Goal: Check status

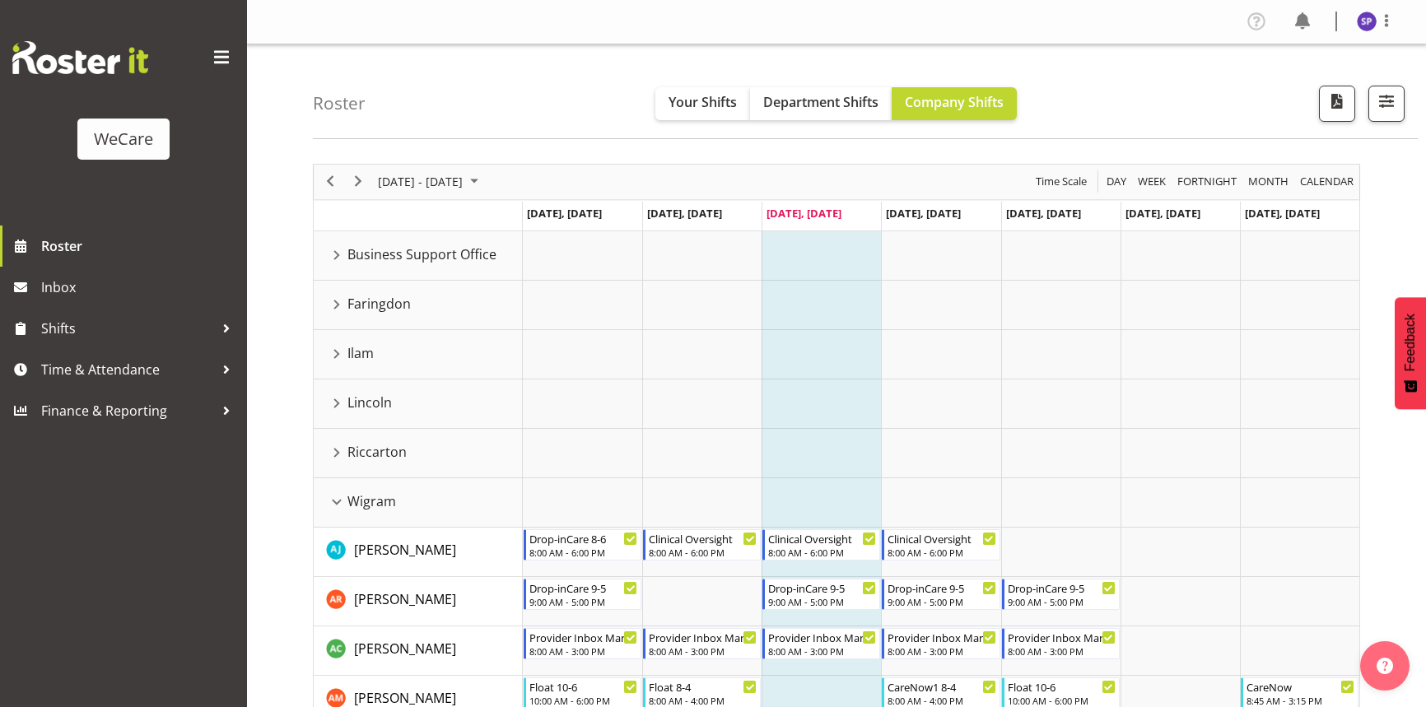
scroll to position [1364, 0]
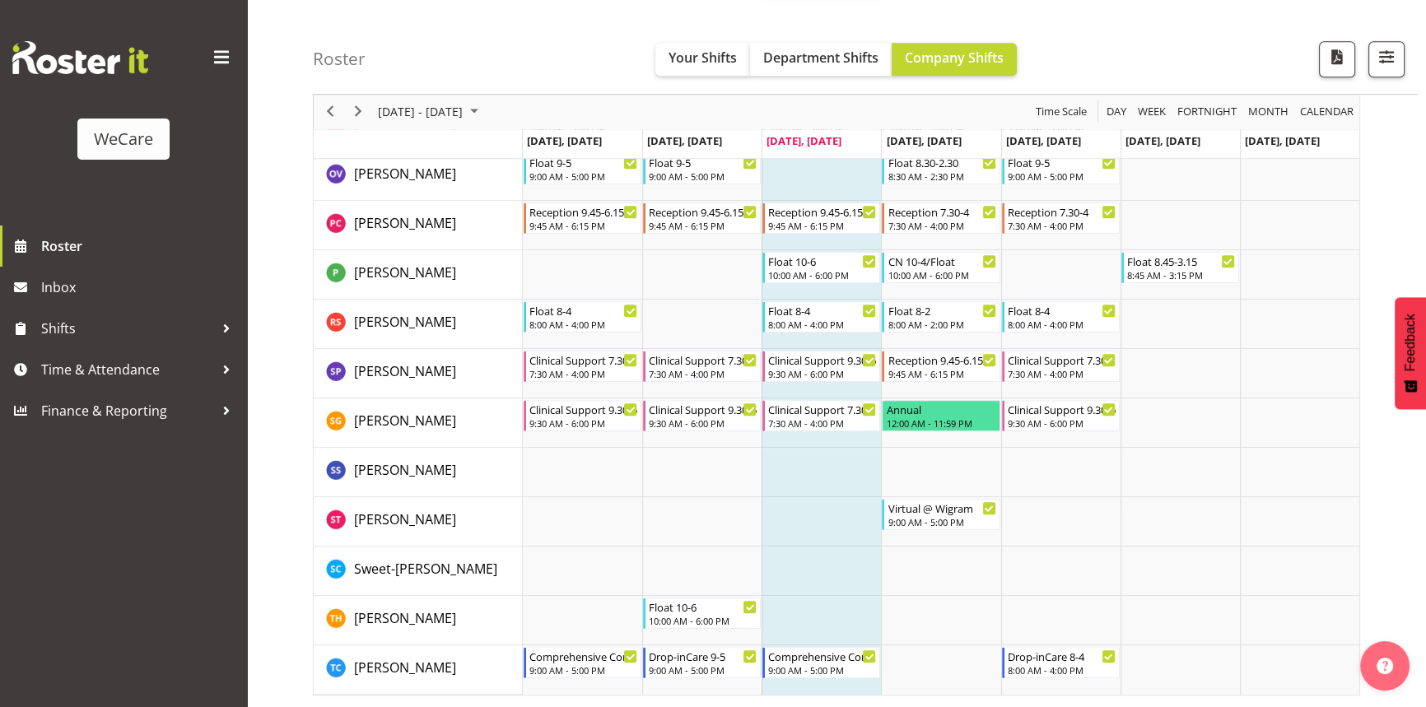
click at [228, 57] on span at bounding box center [221, 57] width 26 height 26
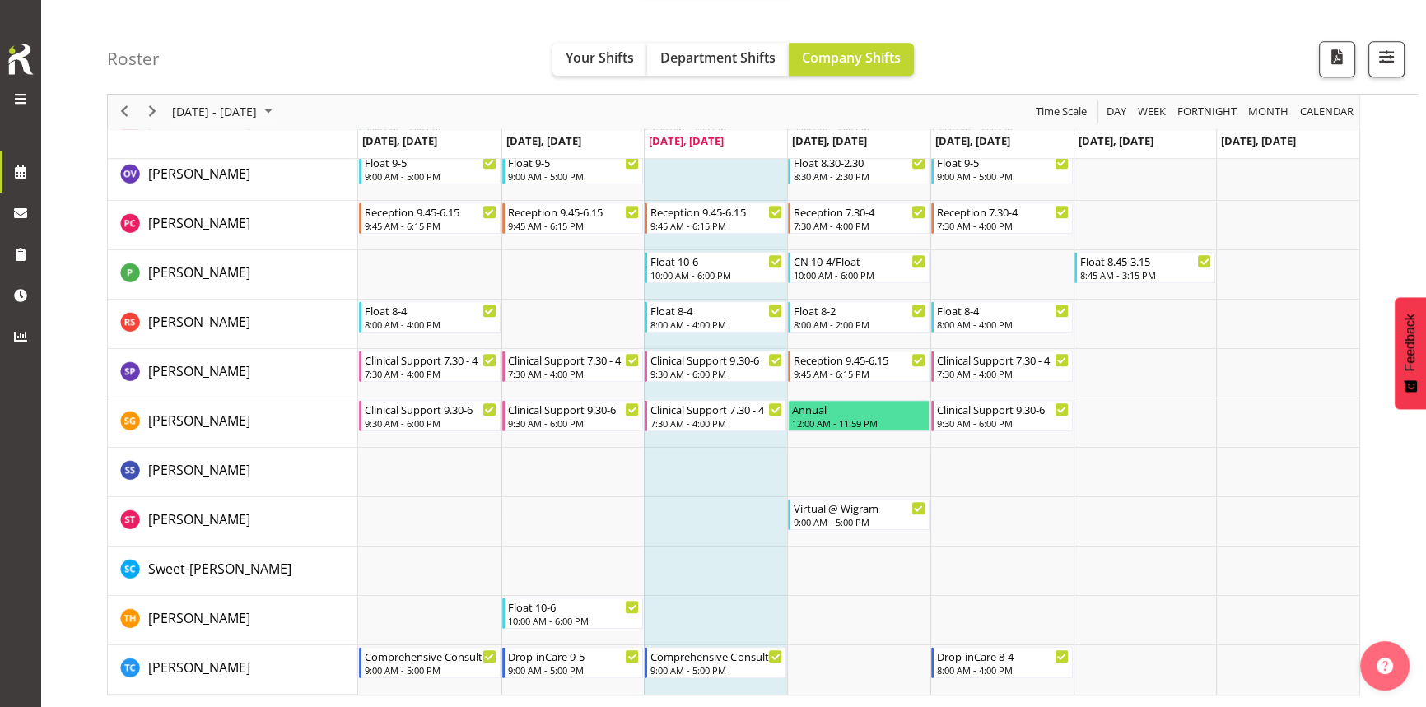
click at [1136, 61] on div "Roster Your Shifts Department Shifts Company Shifts All Locations Clear Busines…" at bounding box center [762, 47] width 1310 height 95
click at [1375, 57] on span "button" at bounding box center [1385, 56] width 21 height 21
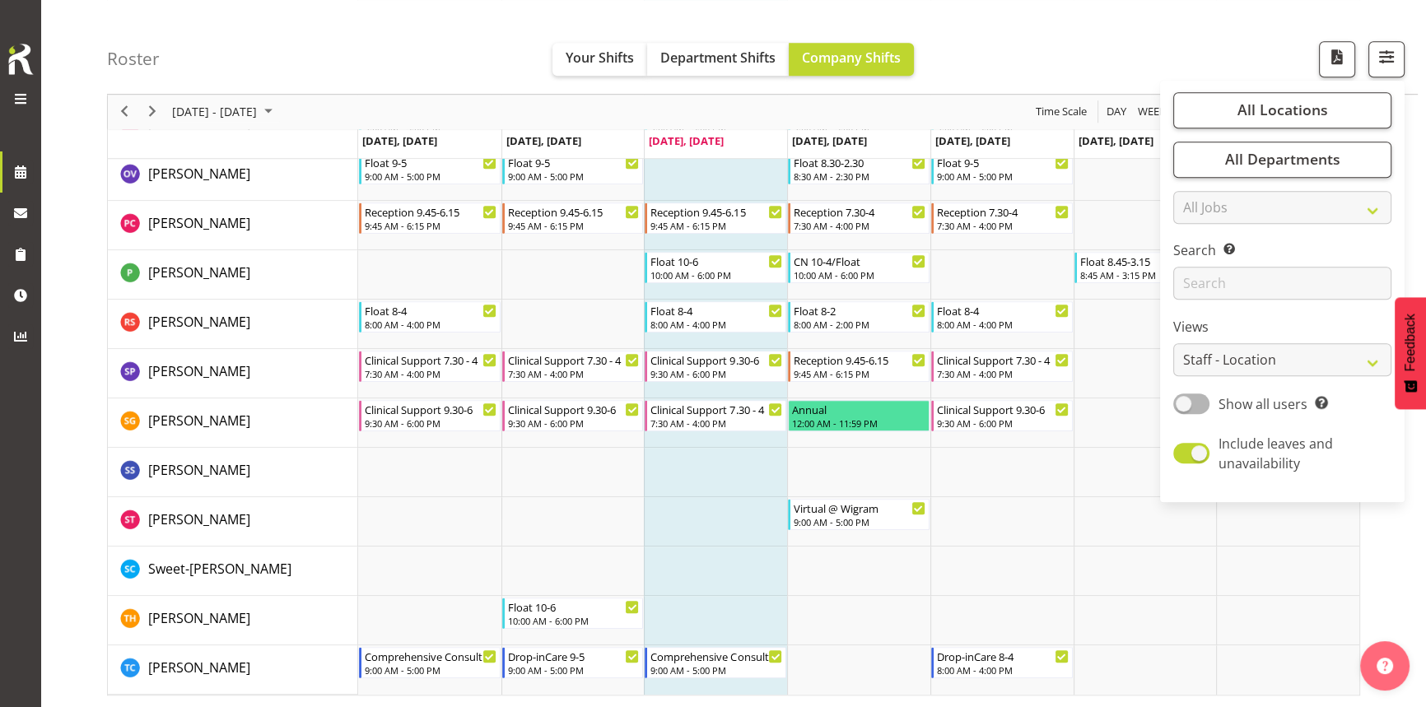
click at [1069, 31] on div "Roster Your Shifts Department Shifts Company Shifts All Locations Clear Busines…" at bounding box center [762, 47] width 1310 height 95
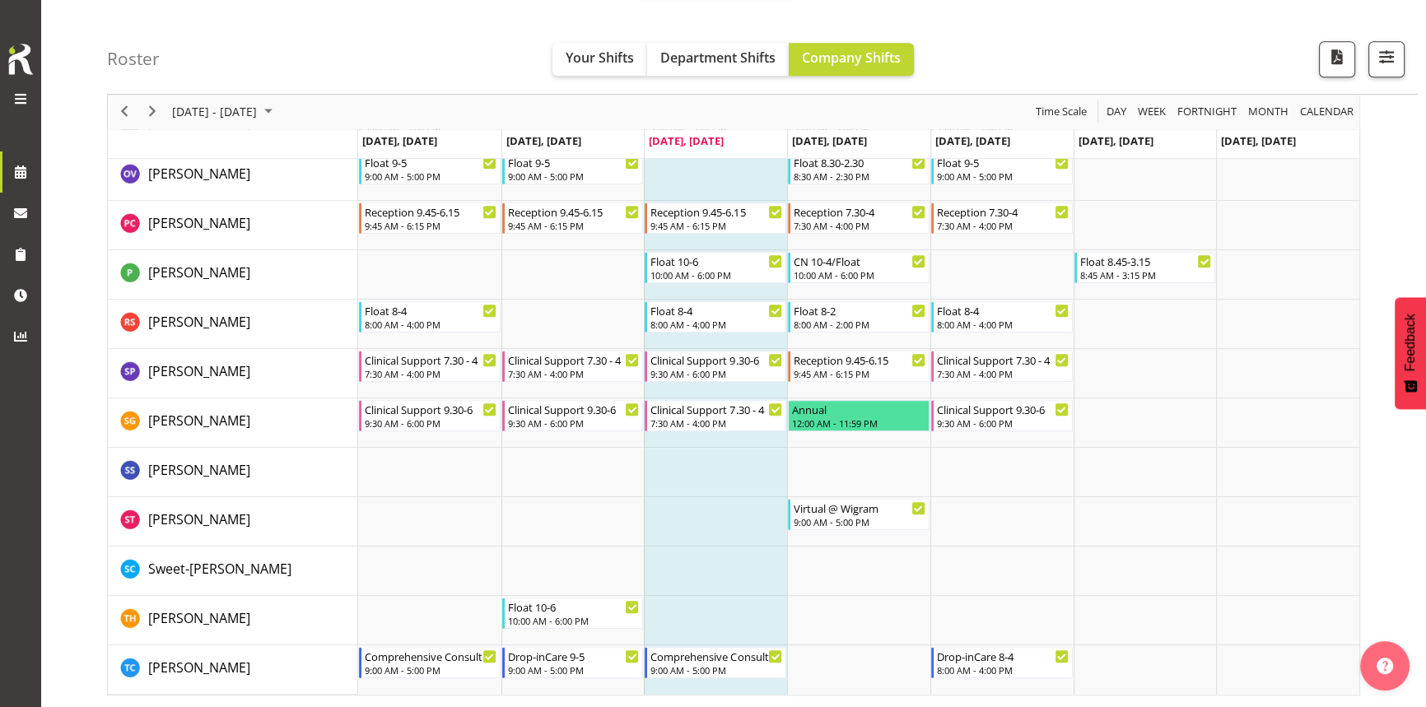
click at [19, 54] on img at bounding box center [20, 59] width 33 height 36
click at [21, 91] on span at bounding box center [21, 99] width 20 height 20
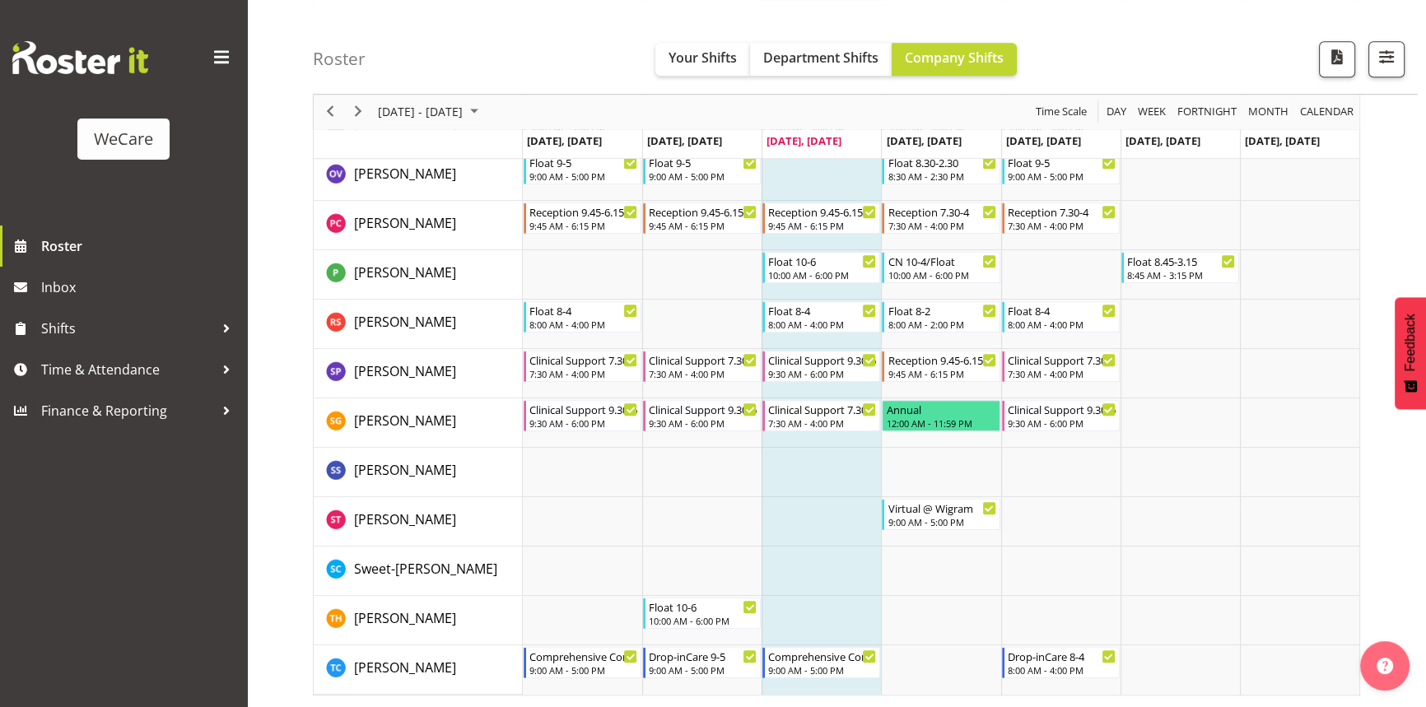
click at [221, 49] on span at bounding box center [221, 57] width 26 height 26
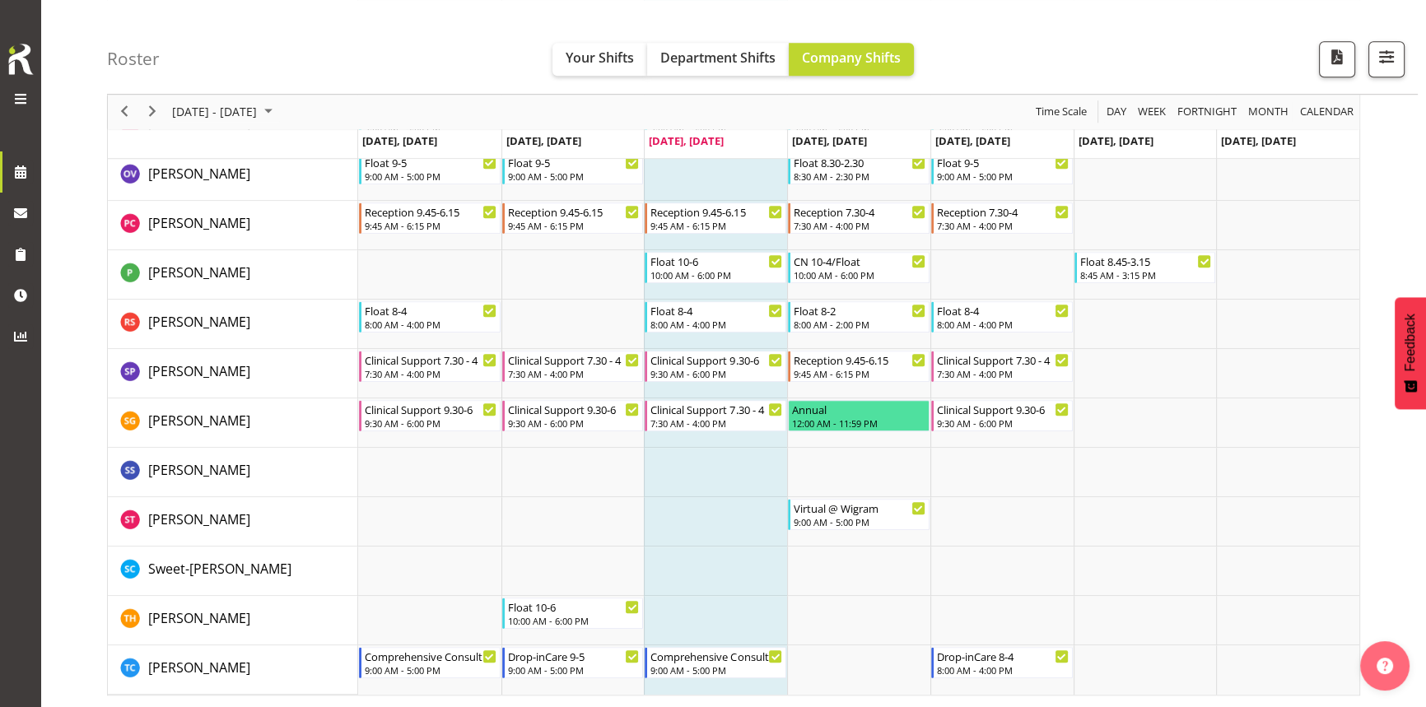
click at [18, 65] on img at bounding box center [20, 59] width 33 height 36
click at [18, 165] on span at bounding box center [20, 172] width 25 height 25
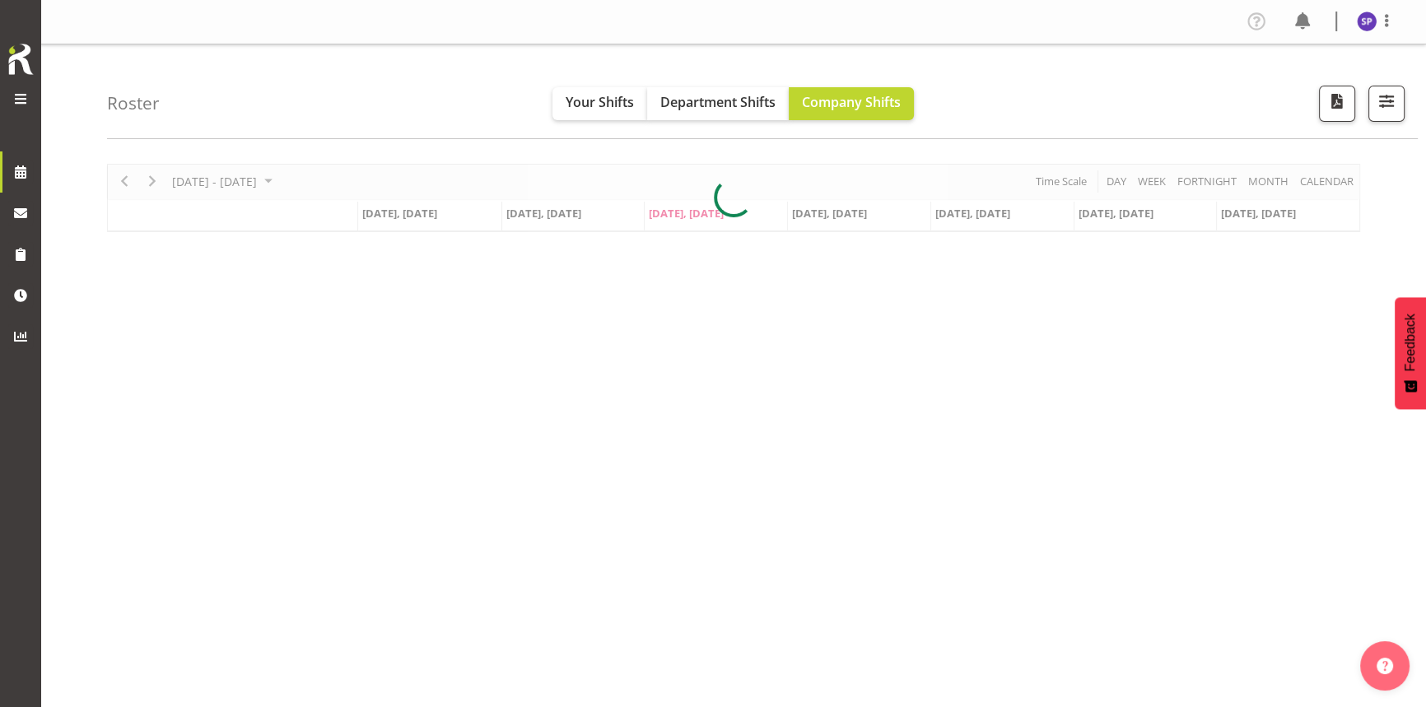
click at [30, 97] on div at bounding box center [20, 99] width 33 height 21
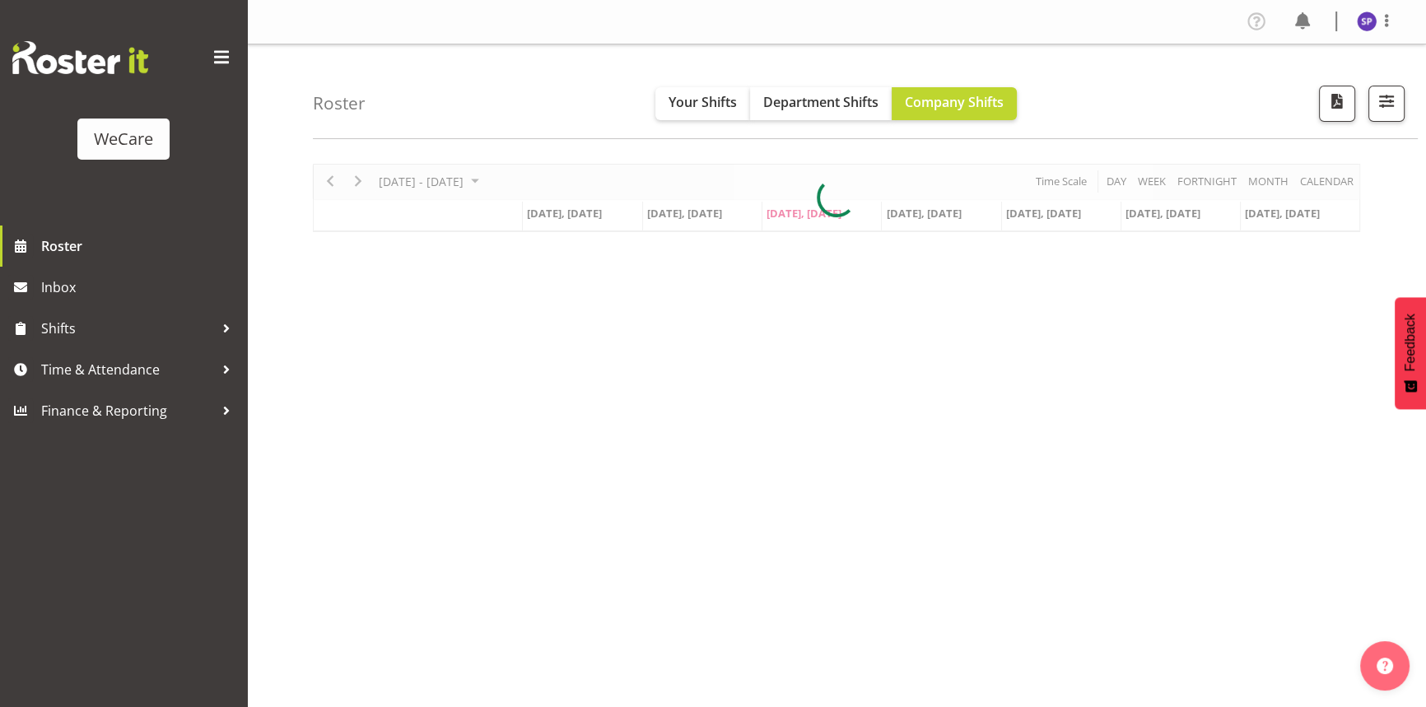
click at [114, 61] on img at bounding box center [80, 57] width 136 height 33
